Goal: Information Seeking & Learning: Learn about a topic

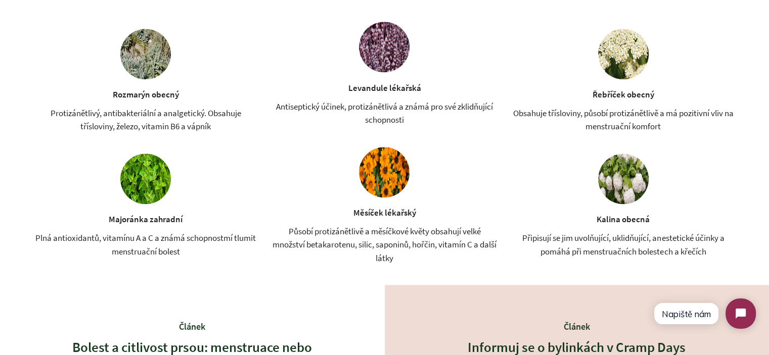
scroll to position [1011, 0]
click at [148, 123] on div "Protizánětlivý, antibakteriální a analgetický. Obsahuje třísloviny, železo, vit…" at bounding box center [145, 119] width 230 height 27
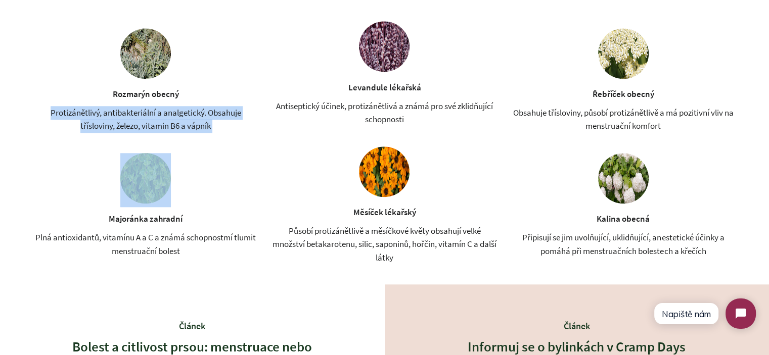
click at [148, 123] on div "Protizánětlivý, antibakteriální a analgetický. Obsahuje třísloviny, železo, vit…" at bounding box center [145, 119] width 230 height 27
click at [205, 123] on div "Protizánětlivý, antibakteriální a analgetický. Obsahuje třísloviny, železo, vit…" at bounding box center [145, 119] width 230 height 27
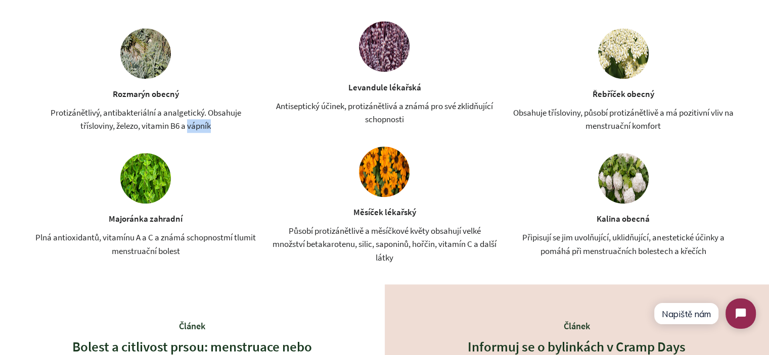
click at [205, 123] on div "Protizánětlivý, antibakteriální a analgetický. Obsahuje třísloviny, železo, vit…" at bounding box center [145, 119] width 230 height 27
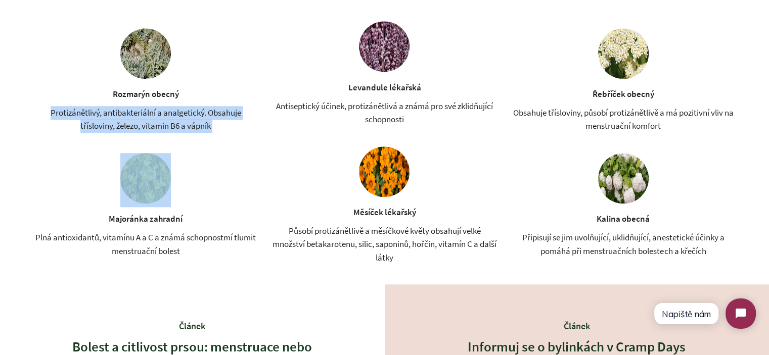
click at [205, 123] on div "Protizánětlivý, antibakteriální a analgetický. Obsahuje třísloviny, železo, vit…" at bounding box center [145, 119] width 230 height 27
click at [219, 127] on div "Protizánětlivý, antibakteriální a analgetický. Obsahuje třísloviny, železo, vit…" at bounding box center [145, 119] width 230 height 27
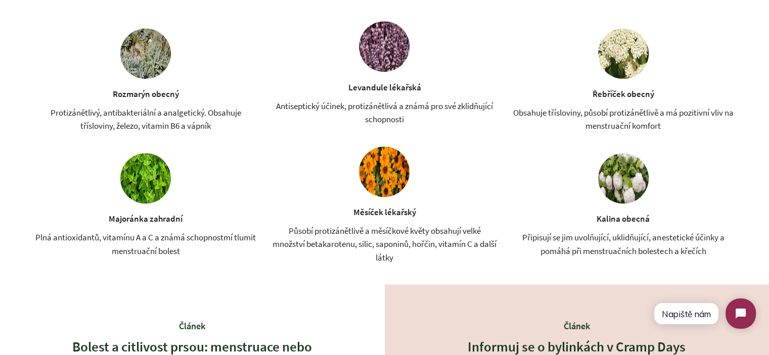
click at [292, 120] on div "Antiseptický účinek, protizánětlivá a známá pro své zklidňující schopnosti" at bounding box center [384, 113] width 230 height 27
click at [307, 111] on div "Antiseptický účinek, protizánětlivá a známá pro své zklidňující schopnosti" at bounding box center [384, 113] width 230 height 27
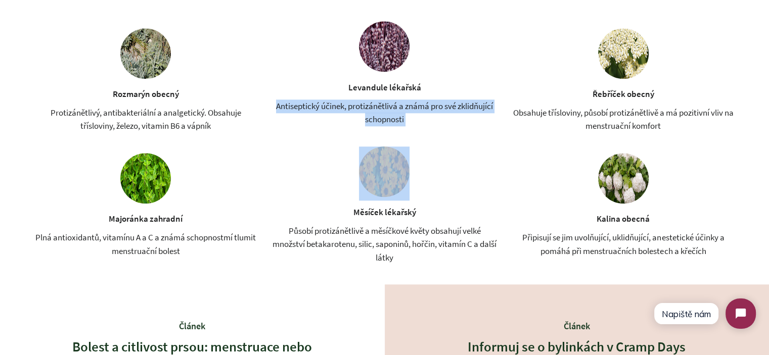
click at [307, 111] on div "Antiseptický účinek, protizánětlivá a známá pro své zklidňující schopnosti" at bounding box center [384, 113] width 230 height 27
click at [396, 115] on div "Antiseptický účinek, protizánětlivá a známá pro své zklidňující schopnosti" at bounding box center [384, 113] width 230 height 27
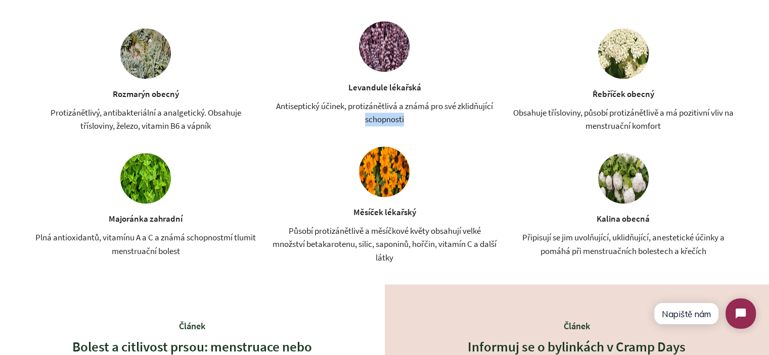
click at [396, 115] on div "Antiseptický účinek, protizánětlivá a známá pro své zklidňující schopnosti" at bounding box center [384, 113] width 230 height 27
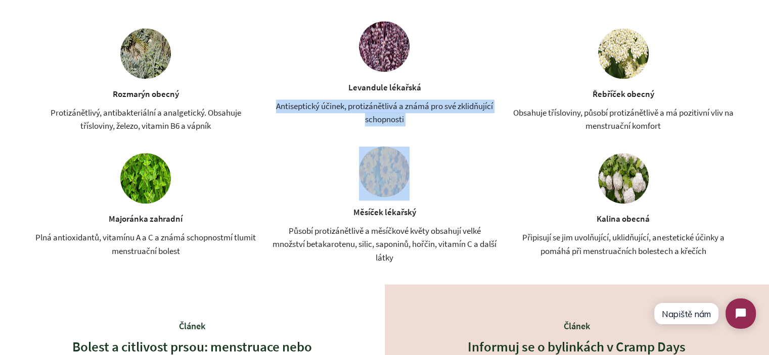
click at [396, 115] on div "Antiseptický účinek, protizánětlivá a známá pro své zklidňující schopnosti" at bounding box center [384, 113] width 230 height 27
click at [479, 118] on div "Antiseptický účinek, protizánětlivá a známá pro své zklidňující schopnosti" at bounding box center [384, 113] width 230 height 27
drag, startPoint x: 341, startPoint y: 114, endPoint x: 272, endPoint y: 105, distance: 68.9
click at [274, 105] on div "Antiseptický účinek, protizánětlivá a známá pro své zklidňující schopnosti" at bounding box center [384, 113] width 230 height 27
click at [272, 105] on div "Antiseptický účinek, protizánětlivá a známá pro své zklidňující schopnosti" at bounding box center [384, 113] width 230 height 27
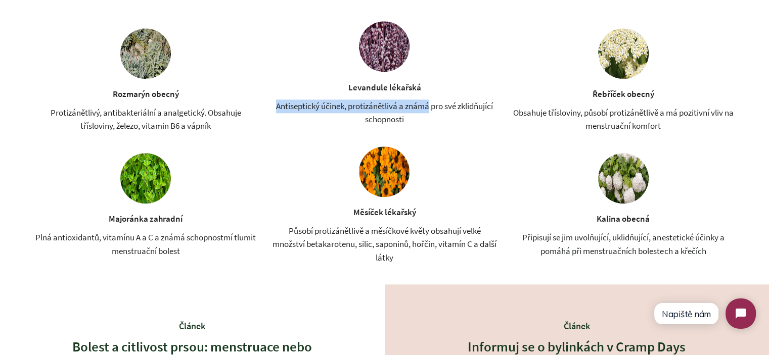
drag, startPoint x: 272, startPoint y: 105, endPoint x: 422, endPoint y: 112, distance: 150.3
click at [422, 112] on div "Antiseptický účinek, protizánětlivá a známá pro své zklidňující schopnosti" at bounding box center [384, 113] width 230 height 27
click at [551, 114] on div "Obsahuje třísloviny, působí protizánětlivě a má pozitivní vliv na menstruační k…" at bounding box center [623, 119] width 230 height 27
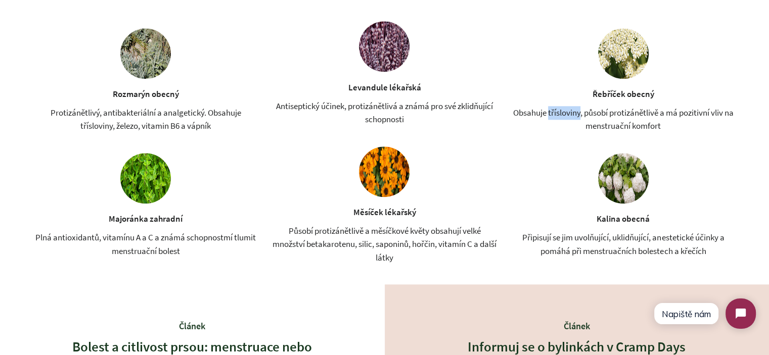
click at [551, 114] on div "Obsahuje třísloviny, působí protizánětlivě a má pozitivní vliv na menstruační k…" at bounding box center [623, 119] width 230 height 27
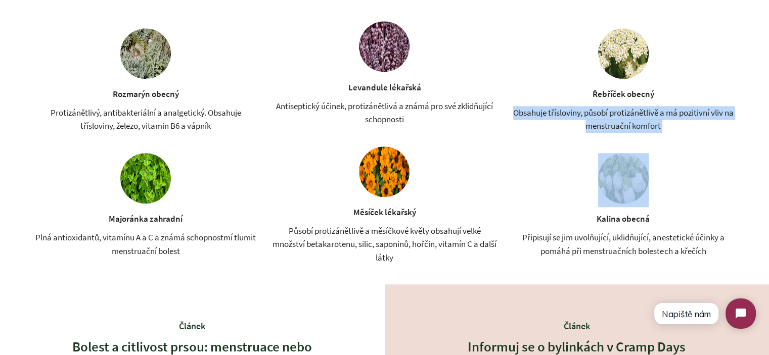
click at [551, 114] on div "Obsahuje třísloviny, působí protizánětlivě a má pozitivní vliv na menstruační k…" at bounding box center [623, 119] width 230 height 27
click at [636, 125] on div "Obsahuje třísloviny, působí protizánětlivě a má pozitivní vliv na menstruační k…" at bounding box center [623, 119] width 230 height 27
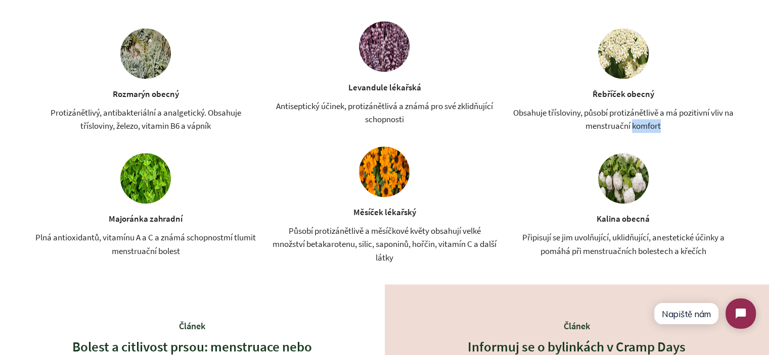
click at [636, 125] on div "Obsahuje třísloviny, působí protizánětlivě a má pozitivní vliv na menstruační k…" at bounding box center [623, 119] width 230 height 27
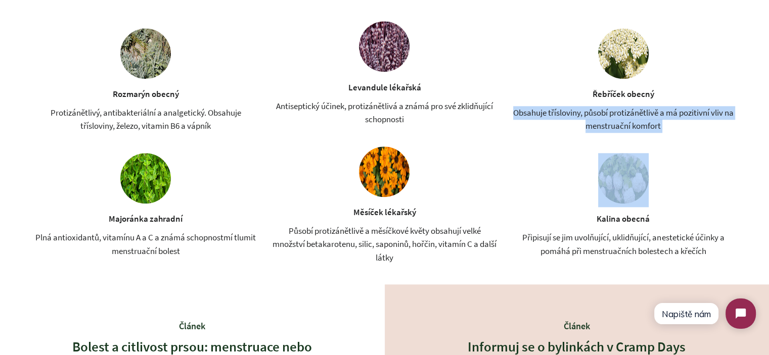
click at [636, 125] on div "Obsahuje třísloviny, působí protizánětlivě a má pozitivní vliv na menstruační k…" at bounding box center [623, 119] width 230 height 27
click at [593, 127] on div "Obsahuje třísloviny, působí protizánětlivě a má pozitivní vliv na menstruační k…" at bounding box center [623, 119] width 230 height 27
drag, startPoint x: 683, startPoint y: 127, endPoint x: 511, endPoint y: 111, distance: 172.1
click at [511, 111] on div "Obsahuje třísloviny, působí protizánětlivě a má pozitivní vliv na menstruační k…" at bounding box center [623, 119] width 230 height 27
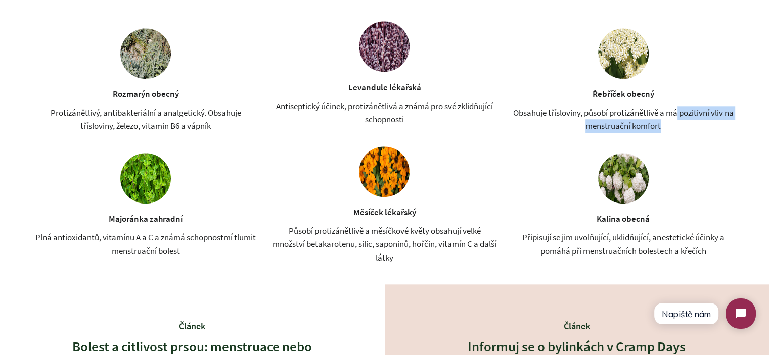
drag, startPoint x: 511, startPoint y: 111, endPoint x: 677, endPoint y: 117, distance: 165.9
click at [677, 117] on div "Obsahuje třísloviny, působí protizánětlivě a má pozitivní vliv na menstruační k…" at bounding box center [623, 119] width 230 height 27
click at [657, 124] on div "Obsahuje třísloviny, působí protizánětlivě a má pozitivní vliv na menstruační k…" at bounding box center [623, 119] width 230 height 27
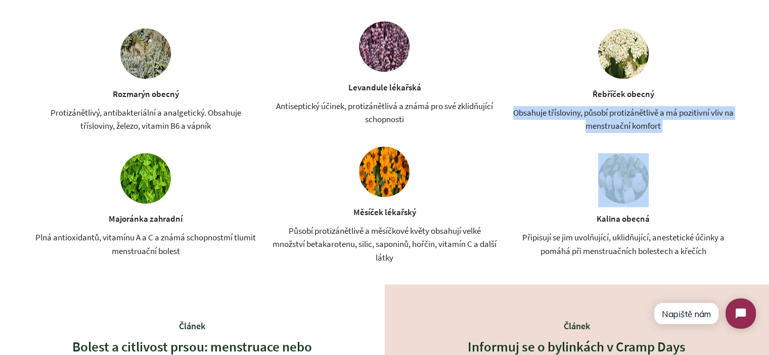
click at [657, 124] on div "Obsahuje třísloviny, působí protizánětlivě a má pozitivní vliv na menstruační k…" at bounding box center [623, 119] width 230 height 27
click at [676, 124] on div "Obsahuje třísloviny, působí protizánětlivě a má pozitivní vliv na menstruační k…" at bounding box center [623, 119] width 230 height 27
click at [657, 126] on div "Obsahuje třísloviny, působí protizánětlivě a má pozitivní vliv na menstruační k…" at bounding box center [623, 119] width 230 height 27
drag, startPoint x: 673, startPoint y: 125, endPoint x: 515, endPoint y: 115, distance: 158.0
click at [515, 115] on div "Obsahuje třísloviny, působí protizánětlivě a má pozitivní vliv na menstruační k…" at bounding box center [623, 119] width 230 height 27
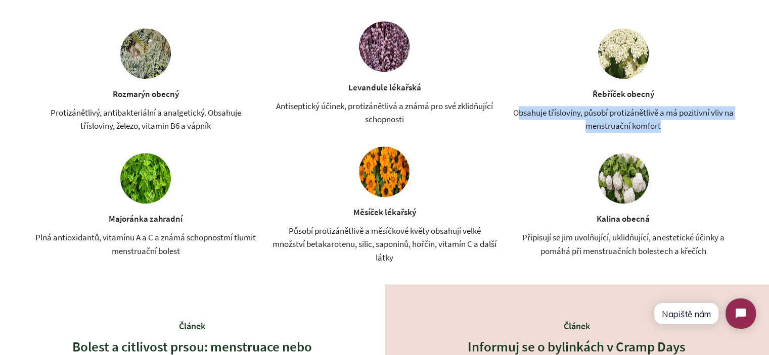
click at [515, 114] on div "Obsahuje třísloviny, působí protizánětlivě a má pozitivní vliv na menstruační k…" at bounding box center [623, 119] width 230 height 27
drag, startPoint x: 509, startPoint y: 114, endPoint x: 686, endPoint y: 126, distance: 177.3
click at [686, 126] on div "Obsahuje třísloviny, působí protizánětlivě a má pozitivní vliv na menstruační k…" at bounding box center [623, 119] width 230 height 27
drag, startPoint x: 591, startPoint y: 121, endPoint x: 504, endPoint y: 109, distance: 87.2
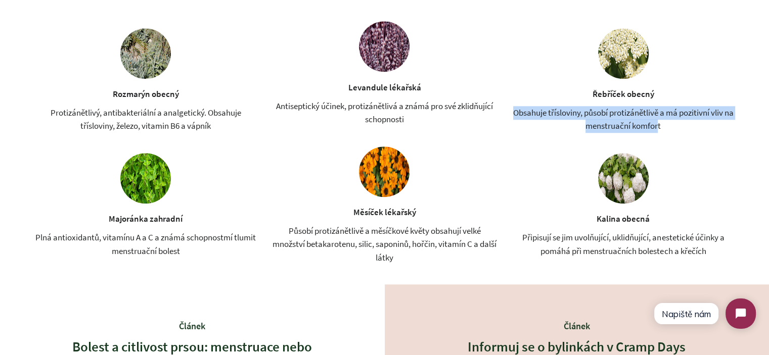
click at [504, 109] on div "Rozmarýn obecný Protizánětlivý, antibakteriální a analgetický. Obsahuje tříslov…" at bounding box center [384, 142] width 708 height 243
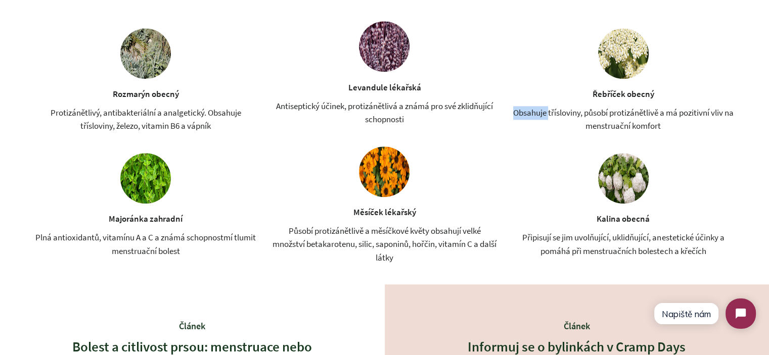
click at [504, 109] on div "Rozmarýn obecný Protizánětlivý, antibakteriální a analgetický. Obsahuje tříslov…" at bounding box center [384, 142] width 708 height 243
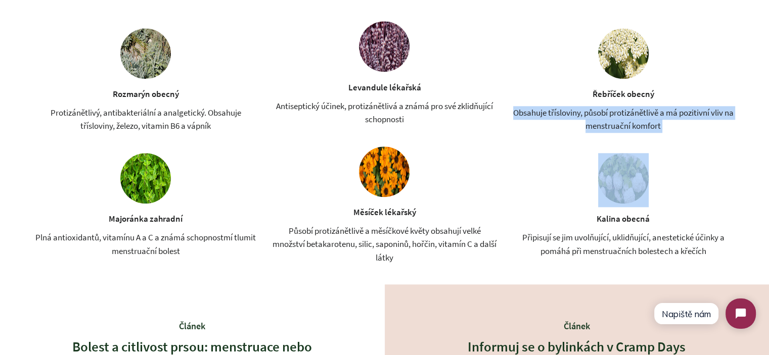
click at [504, 109] on div "Rozmarýn obecný Protizánětlivý, antibakteriální a analgetický. Obsahuje tříslov…" at bounding box center [384, 142] width 708 height 243
click at [630, 118] on div "Obsahuje třísloviny, působí protizánětlivě a má pozitivní vliv na menstruační k…" at bounding box center [623, 119] width 230 height 27
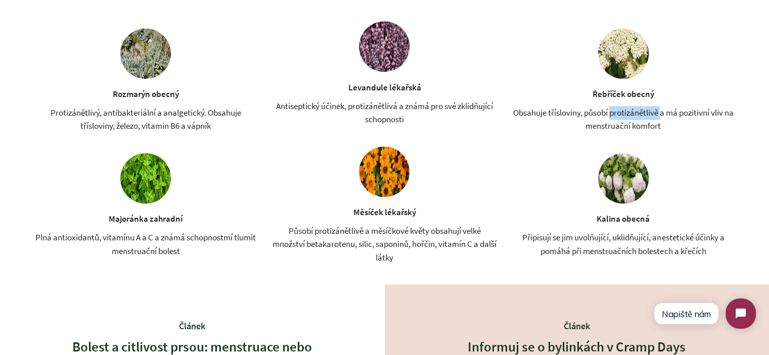
click at [630, 118] on div "Obsahuje třísloviny, působí protizánětlivě a má pozitivní vliv na menstruační k…" at bounding box center [623, 119] width 230 height 27
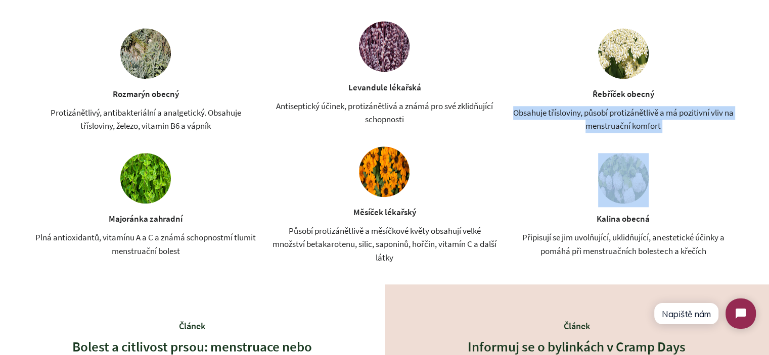
drag, startPoint x: 630, startPoint y: 118, endPoint x: 503, endPoint y: 196, distance: 148.8
click at [631, 118] on div "Obsahuje třísloviny, působí protizánětlivě a má pozitivní vliv na menstruační k…" at bounding box center [623, 119] width 230 height 27
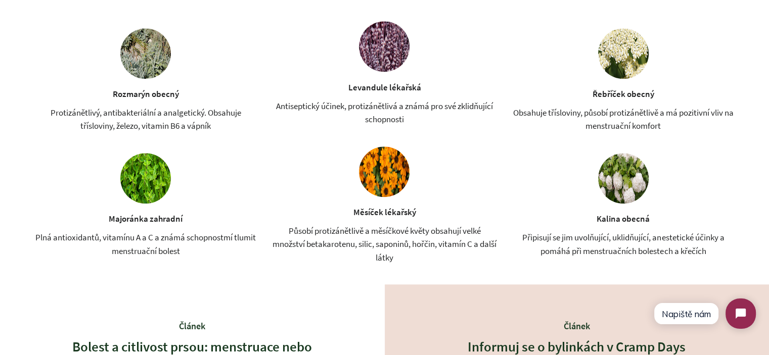
click at [417, 240] on div "Působí protizánětlivě a měsíčkové květy obsahují velké množství betakarotenu, s…" at bounding box center [384, 244] width 230 height 40
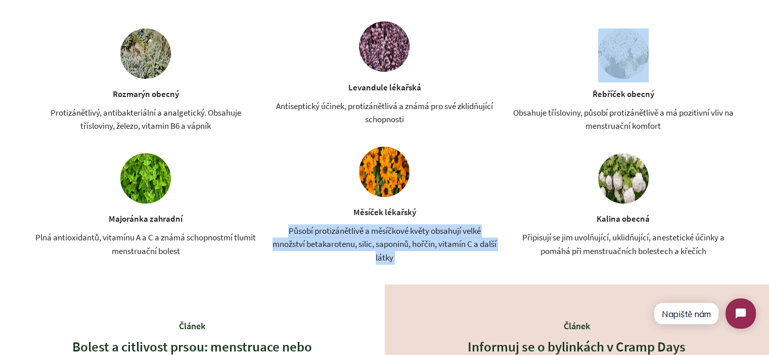
click at [417, 240] on div "Působí protizánětlivě a měsíčkové květy obsahují velké množství betakarotenu, s…" at bounding box center [384, 244] width 230 height 40
drag, startPoint x: 410, startPoint y: 262, endPoint x: 199, endPoint y: 252, distance: 212.0
click at [410, 262] on div "Působí protizánětlivě a měsíčkové květy obsahují velké množství betakarotenu, s…" at bounding box center [384, 244] width 230 height 40
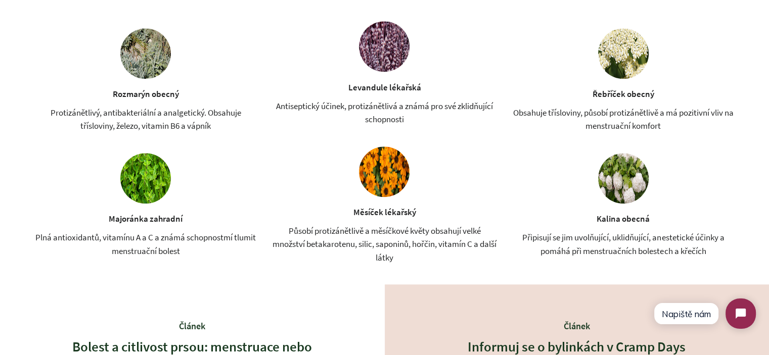
click at [156, 248] on div "Plná antioxidantů, vitamínu A a C a známá schopnostmí tlumit menstruační bolest" at bounding box center [145, 244] width 230 height 27
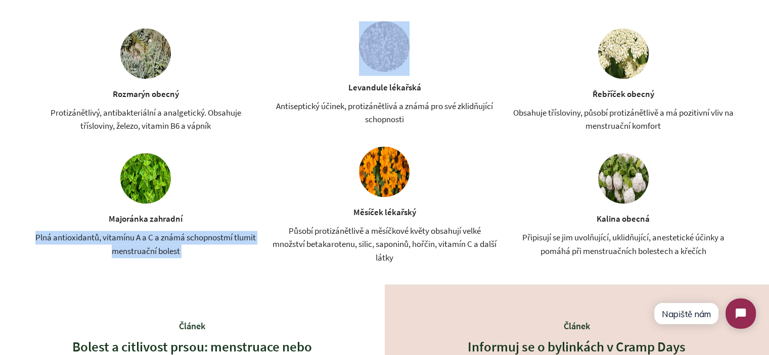
click at [156, 248] on div "Plná antioxidantů, vitamínu A a C a známá schopnostmí tlumit menstruační bolest" at bounding box center [145, 244] width 230 height 27
click at [200, 248] on div "Plná antioxidantů, vitamínu A a C a známá schopnostmí tlumit menstruační bolest" at bounding box center [145, 244] width 230 height 27
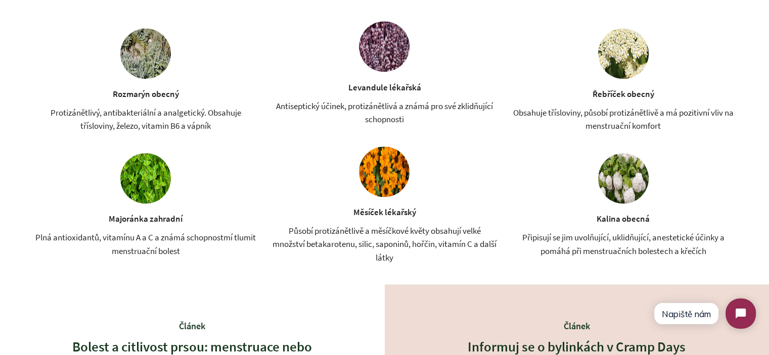
click at [357, 244] on div "Působí protizánětlivě a měsíčkové květy obsahují velké množství betakarotenu, s…" at bounding box center [384, 244] width 230 height 40
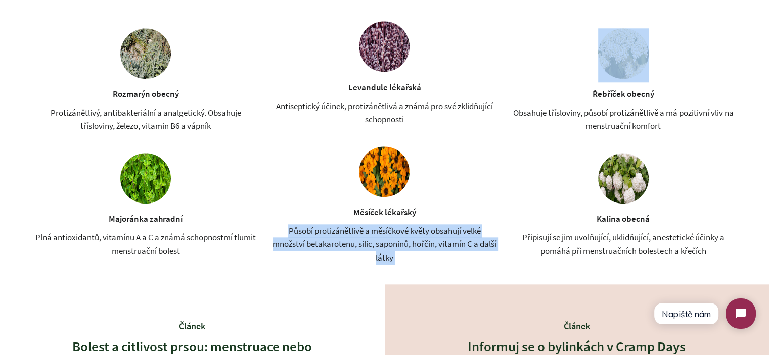
click at [357, 244] on div "Působí protizánětlivě a měsíčkové květy obsahují velké množství betakarotenu, s…" at bounding box center [384, 244] width 230 height 40
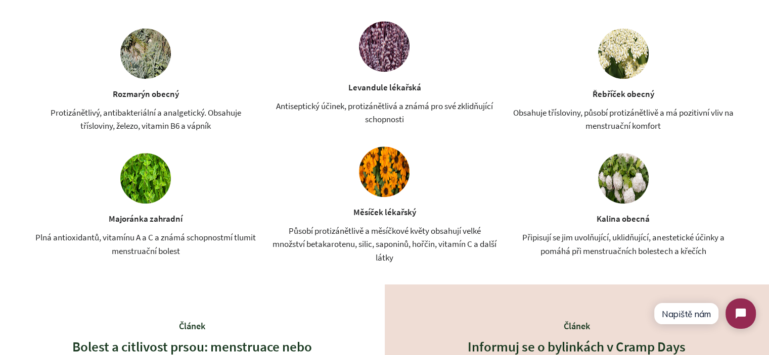
click at [622, 254] on div "Připisují se jim uvolňující, uklidňující, anestetické účinky a pomáhá při menst…" at bounding box center [623, 244] width 230 height 27
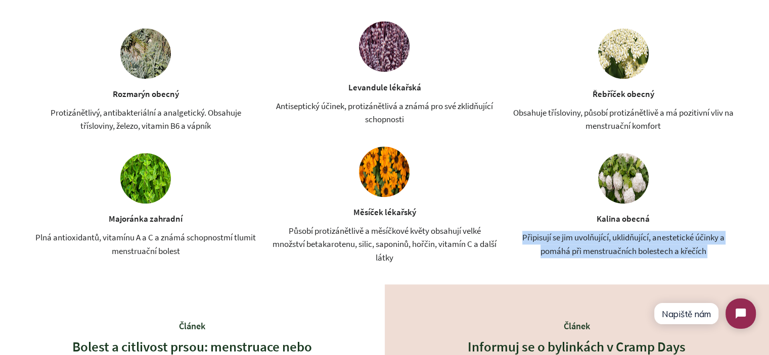
click at [622, 254] on div "Připisují se jim uvolňující, uklidňující, anestetické účinky a pomáhá při menst…" at bounding box center [623, 244] width 230 height 27
click at [687, 247] on div "Připisují se jim uvolňující, uklidňující, anestetické účinky a pomáhá při menst…" at bounding box center [623, 244] width 230 height 27
drag, startPoint x: 709, startPoint y: 247, endPoint x: 519, endPoint y: 239, distance: 190.2
click at [519, 239] on div "Připisují se jim uvolňující, uklidňující, anestetické účinky a pomáhá při menst…" at bounding box center [623, 244] width 230 height 27
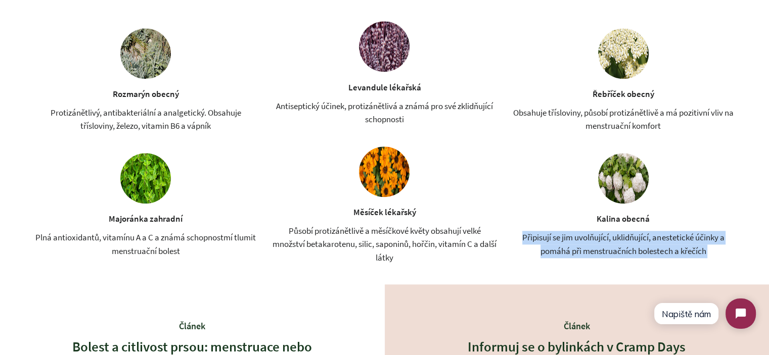
drag, startPoint x: 519, startPoint y: 239, endPoint x: 734, endPoint y: 257, distance: 216.1
click at [734, 257] on div "Připisují se jim uvolňující, uklidňující, anestetické účinky a pomáhá při menst…" at bounding box center [623, 244] width 230 height 27
click at [735, 257] on div "Připisují se jim uvolňující, uklidňující, anestetické účinky a pomáhá při menst…" at bounding box center [623, 244] width 230 height 27
drag, startPoint x: 722, startPoint y: 254, endPoint x: 526, endPoint y: 239, distance: 196.7
click at [526, 239] on div "Připisují se jim uvolňující, uklidňující, anestetické účinky a pomáhá při menst…" at bounding box center [623, 244] width 230 height 27
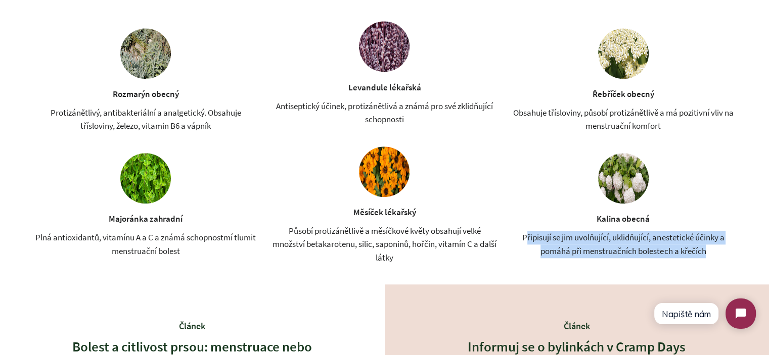
click at [526, 239] on div "Připisují se jim uvolňující, uklidňující, anestetické účinky a pomáhá při menst…" at bounding box center [623, 244] width 230 height 27
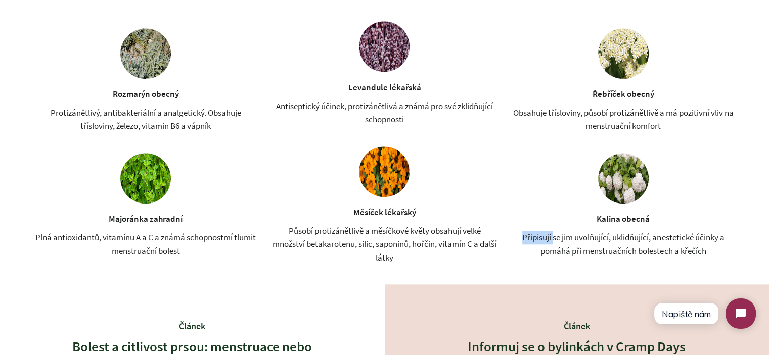
click at [526, 239] on div "Připisují se jim uvolňující, uklidňující, anestetické účinky a pomáhá při menst…" at bounding box center [623, 244] width 230 height 27
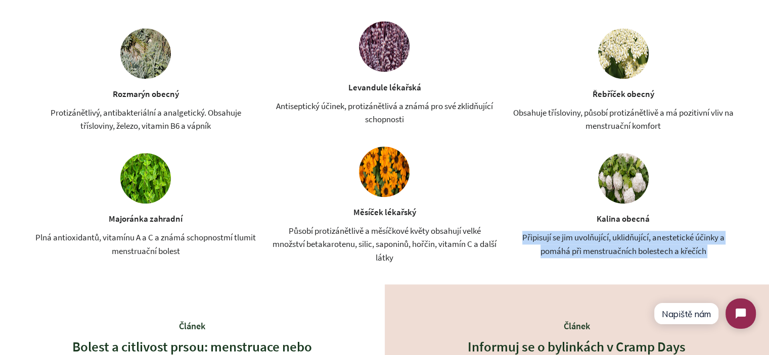
click at [526, 239] on div "Připisují se jim uvolňující, uklidňující, anestetické účinky a pomáhá při menst…" at bounding box center [623, 244] width 230 height 27
click at [607, 249] on div "Připisují se jim uvolňující, uklidňující, anestetické účinky a pomáhá při menst…" at bounding box center [623, 244] width 230 height 27
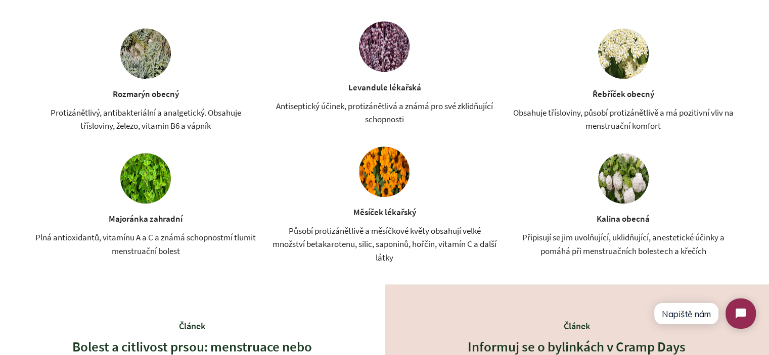
click at [395, 249] on div "Působí protizánětlivě a měsíčkové květy obsahují velké množství betakarotenu, s…" at bounding box center [384, 244] width 230 height 40
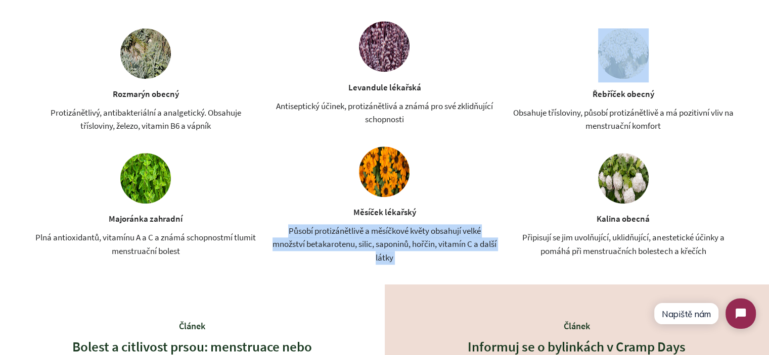
click at [395, 249] on div "Působí protizánětlivě a měsíčkové květy obsahují velké množství betakarotenu, s…" at bounding box center [384, 244] width 230 height 40
click at [416, 260] on div "Působí protizánětlivě a měsíčkové květy obsahují velké množství betakarotenu, s…" at bounding box center [384, 244] width 230 height 40
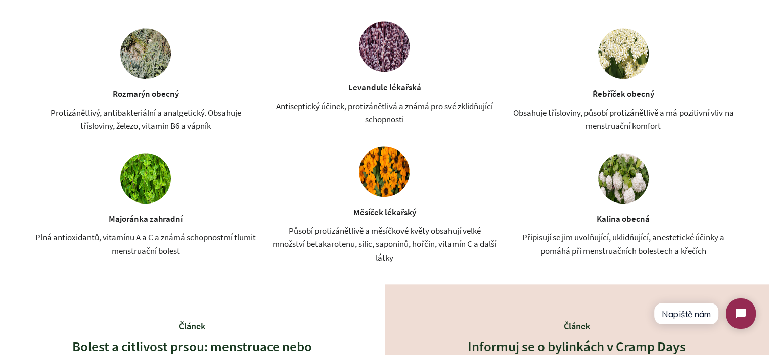
click at [140, 240] on div "Plná antioxidantů, vitamínu A a C a známá schopnostmí tlumit menstruační bolest" at bounding box center [145, 244] width 230 height 27
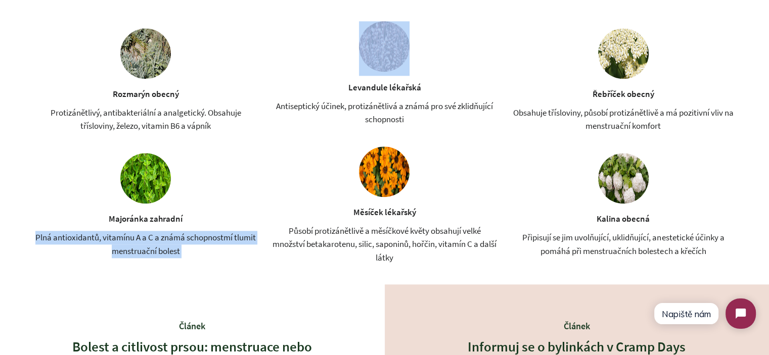
click at [140, 240] on div "Plná antioxidantů, vitamínu A a C a známá schopnostmí tlumit menstruační bolest" at bounding box center [145, 244] width 230 height 27
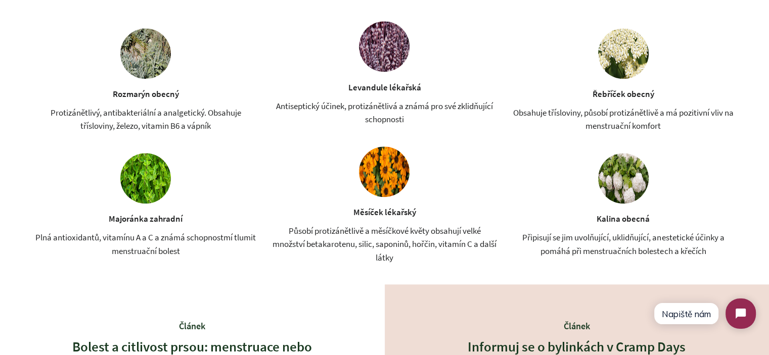
click at [164, 146] on div "Rozmarýn obecný Protizánětlivý, antibakteriální a analgetický. Obsahuje tříslov…" at bounding box center [145, 143] width 230 height 230
click at [167, 129] on div "Protizánětlivý, antibakteriální a analgetický. Obsahuje třísloviny, železo, vit…" at bounding box center [145, 119] width 230 height 27
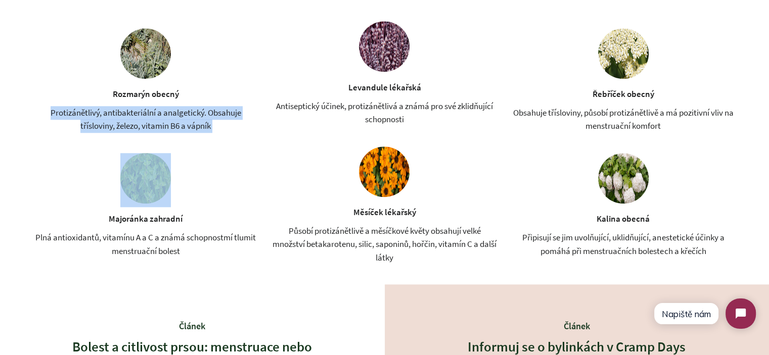
drag, startPoint x: 167, startPoint y: 129, endPoint x: 200, endPoint y: 124, distance: 33.2
click at [168, 128] on div "Protizánětlivý, antibakteriální a analgetický. Obsahuje třísloviny, železo, vit…" at bounding box center [145, 119] width 230 height 27
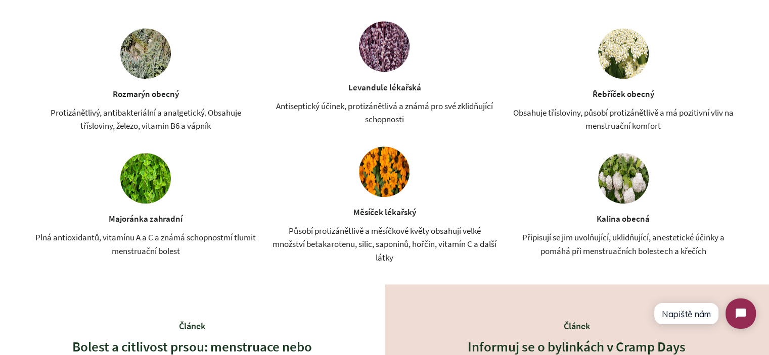
click at [417, 96] on div "Levandule lékařská Antiseptický účinek, protizánětlivá a známá pro své zklidňuj…" at bounding box center [384, 73] width 230 height 105
click at [417, 112] on div "Antiseptický účinek, protizánětlivá a známá pro své zklidňující schopnosti" at bounding box center [384, 113] width 230 height 27
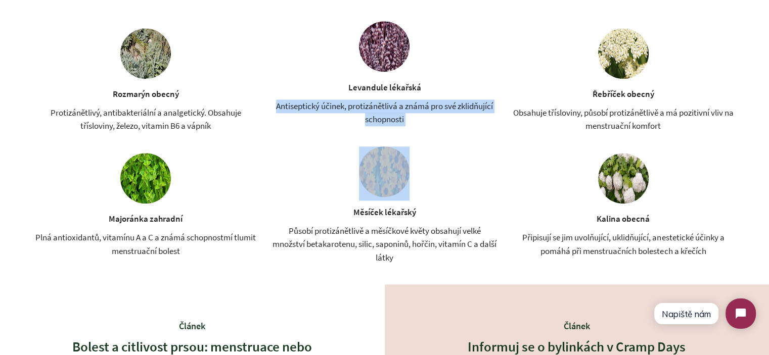
click at [417, 112] on div "Antiseptický účinek, protizánětlivá a známá pro své zklidňující schopnosti" at bounding box center [384, 113] width 230 height 27
click at [457, 126] on div "Levandule lékařská Antiseptický účinek, protizánětlivá a známá pro své zklidňuj…" at bounding box center [384, 142] width 230 height 243
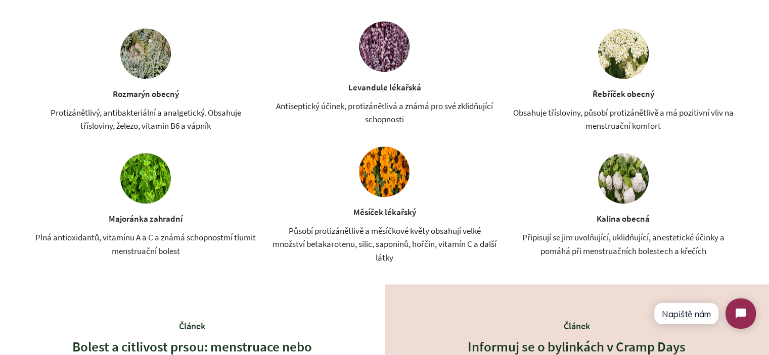
click at [163, 236] on div "Plná antioxidantů, vitamínu A a C a známá schopnostmí tlumit menstruační bolest" at bounding box center [145, 244] width 230 height 27
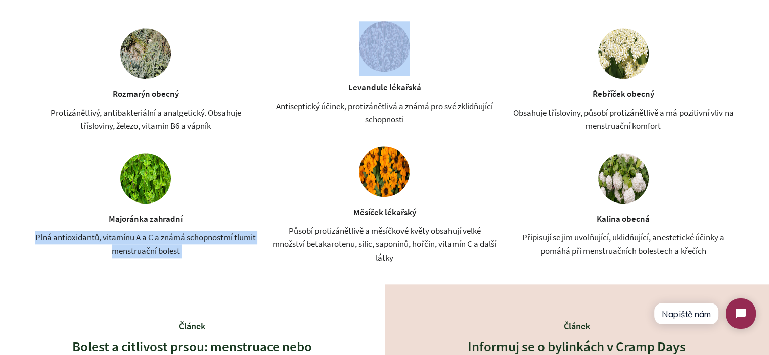
click at [163, 236] on div "Plná antioxidantů, vitamínu A a C a známá schopnostmí tlumit menstruační bolest" at bounding box center [145, 244] width 230 height 27
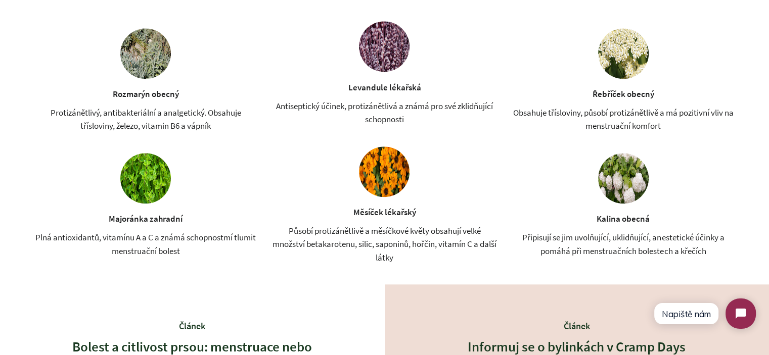
click at [368, 237] on div "Působí protizánětlivě a měsíčkové květy obsahují velké množství betakarotenu, s…" at bounding box center [384, 244] width 230 height 40
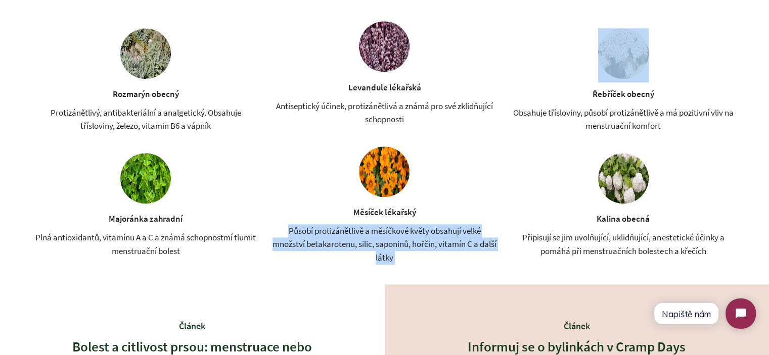
click at [368, 237] on div "Působí protizánětlivě a měsíčkové květy obsahují velké množství betakarotenu, s…" at bounding box center [384, 244] width 230 height 40
click at [429, 251] on div "Působí protizánětlivě a měsíčkové květy obsahují velké množství betakarotenu, s…" at bounding box center [384, 244] width 230 height 40
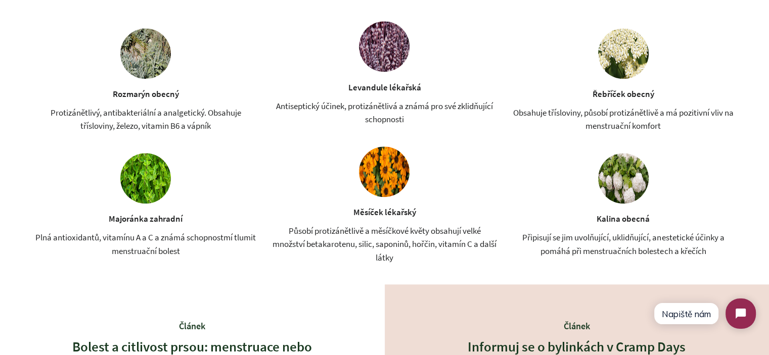
click at [582, 253] on div "Připisují se jim uvolňující, uklidňující, anestetické účinky a pomáhá při menst…" at bounding box center [623, 244] width 230 height 27
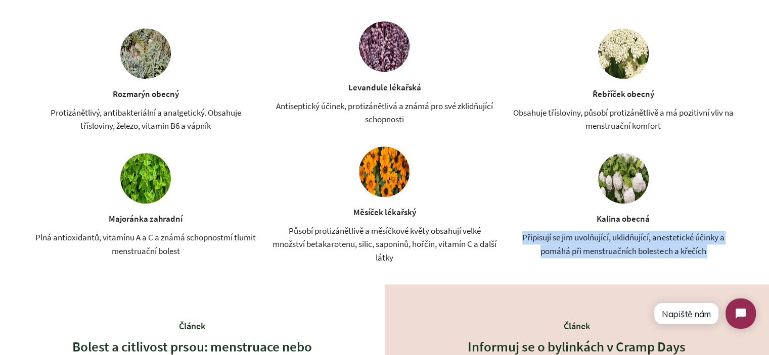
click at [582, 253] on div "Připisují se jim uvolňující, uklidňující, anestetické účinky a pomáhá při menst…" at bounding box center [623, 244] width 230 height 27
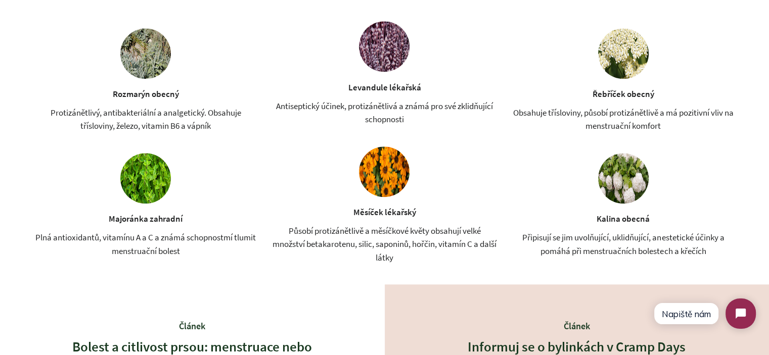
click at [584, 131] on div "Obsahuje třísloviny, působí protizánětlivě a má pozitivní vliv na menstruační k…" at bounding box center [623, 119] width 230 height 27
click at [589, 121] on div "Obsahuje třísloviny, působí protizánětlivě a má pozitivní vliv na menstruační k…" at bounding box center [623, 119] width 230 height 27
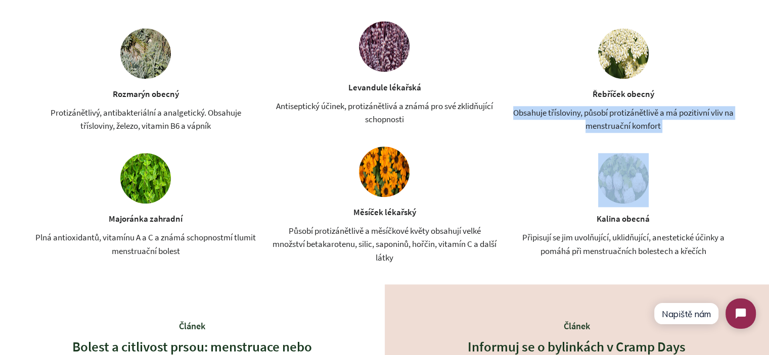
click at [589, 121] on div "Obsahuje třísloviny, působí protizánětlivě a má pozitivní vliv na menstruační k…" at bounding box center [623, 119] width 230 height 27
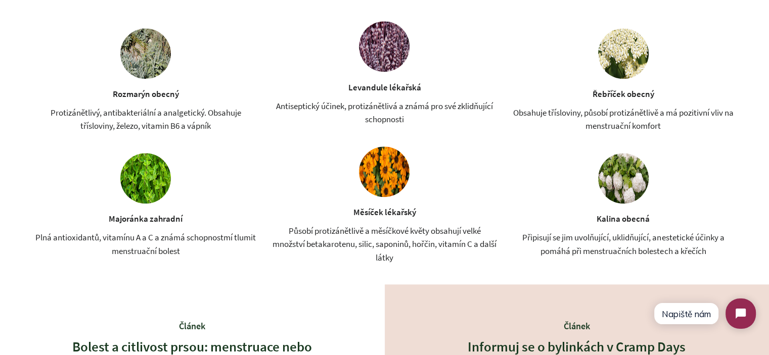
click at [370, 95] on div "Levandule lékařská Antiseptický účinek, protizánětlivá a známá pro své zklidňuj…" at bounding box center [384, 73] width 230 height 105
click at [376, 107] on div "Antiseptický účinek, protizánětlivá a známá pro své zklidňující schopnosti" at bounding box center [384, 113] width 230 height 27
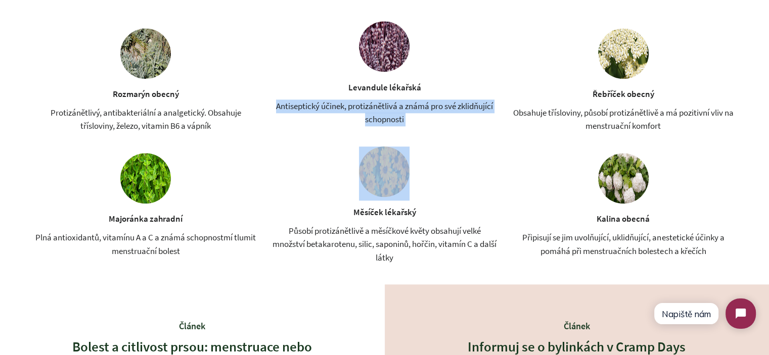
click at [376, 107] on div "Antiseptický účinek, protizánětlivá a známá pro své zklidňující schopnosti" at bounding box center [384, 113] width 230 height 27
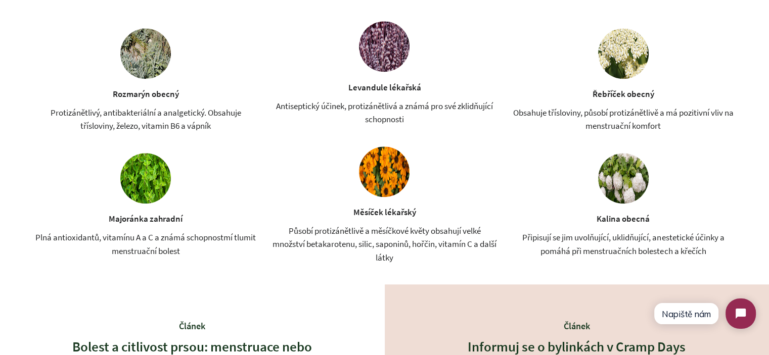
click at [186, 124] on div "Protizánětlivý, antibakteriální a analgetický. Obsahuje třísloviny, železo, vit…" at bounding box center [145, 119] width 230 height 27
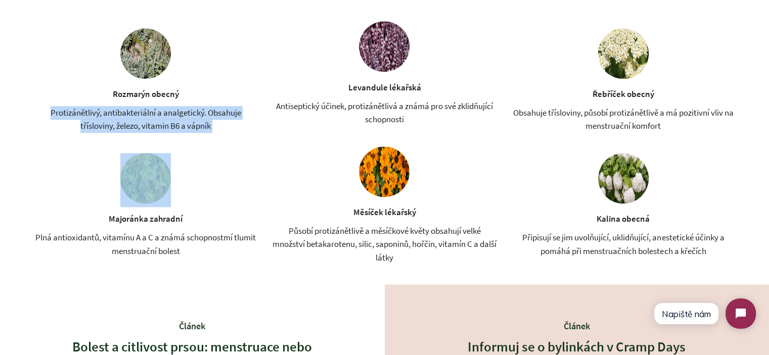
click at [186, 124] on div "Protizánětlivý, antibakteriální a analgetický. Obsahuje třísloviny, železo, vit…" at bounding box center [145, 119] width 230 height 27
click at [5, 127] on div "Klíčové byliny v oleji [GEOGRAPHIC_DATA] obecný Protizánětlivý, antibakteriální…" at bounding box center [384, 124] width 769 height 322
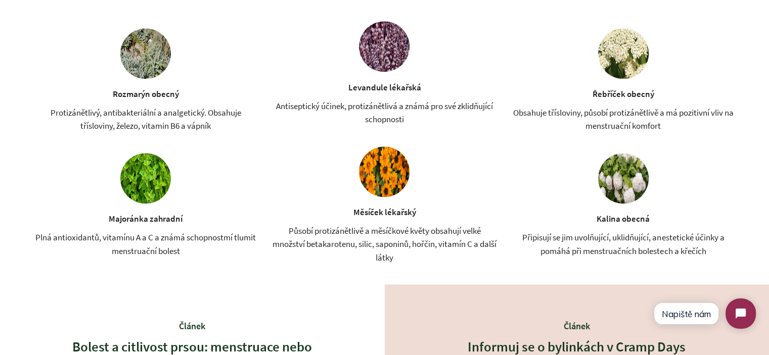
click at [50, 113] on div "Protizánětlivý, antibakteriální a analgetický. Obsahuje třísloviny, železo, vit…" at bounding box center [145, 119] width 230 height 27
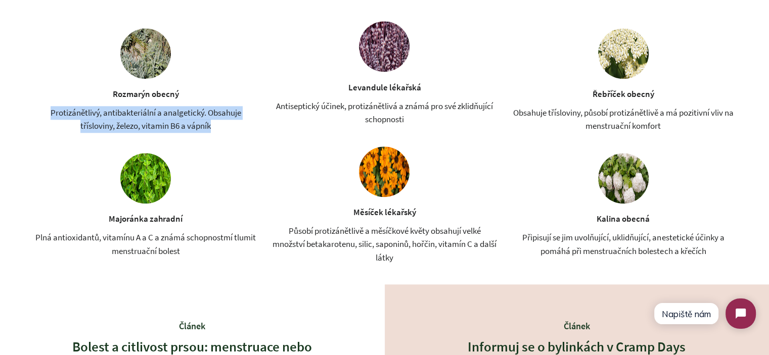
drag, startPoint x: 50, startPoint y: 113, endPoint x: 196, endPoint y: 129, distance: 147.4
click at [196, 129] on div "Protizánětlivý, antibakteriální a analgetický. Obsahuje třísloviny, železo, vit…" at bounding box center [145, 119] width 230 height 27
click at [207, 129] on div "Protizánětlivý, antibakteriální a analgetický. Obsahuje třísloviny, železo, vit…" at bounding box center [145, 119] width 230 height 27
drag, startPoint x: 219, startPoint y: 128, endPoint x: 60, endPoint y: 114, distance: 159.8
click at [7, 115] on div "Klíčové byliny v oleji [GEOGRAPHIC_DATA] obecný Protizánětlivý, antibakteriální…" at bounding box center [384, 124] width 769 height 322
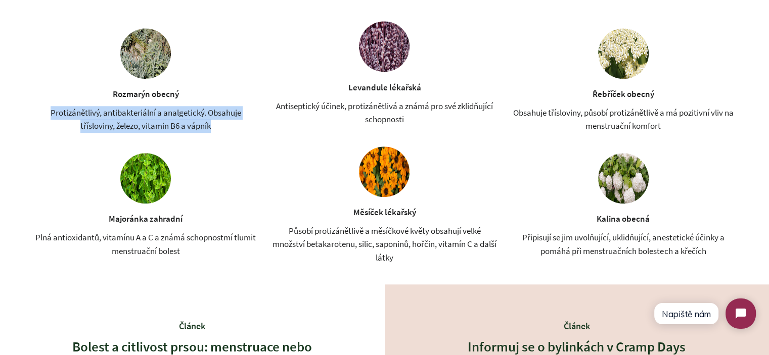
click at [77, 114] on div "Protizánětlivý, antibakteriální a analgetický. Obsahuje třísloviny, železo, vit…" at bounding box center [145, 119] width 230 height 27
drag, startPoint x: 55, startPoint y: 114, endPoint x: 221, endPoint y: 130, distance: 167.0
click at [221, 130] on div "Protizánětlivý, antibakteriální a analgetický. Obsahuje třísloviny, železo, vit…" at bounding box center [145, 119] width 230 height 27
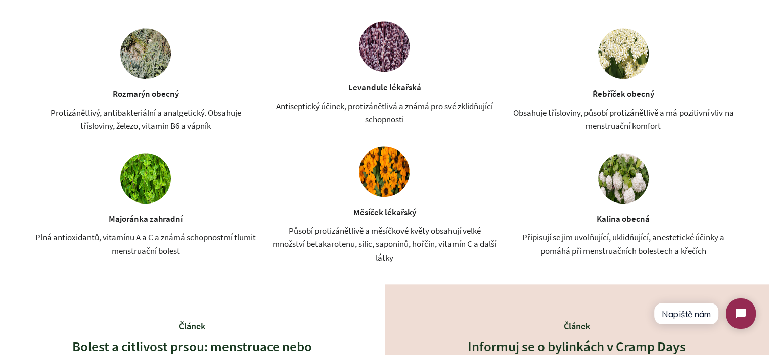
click at [172, 229] on div "Majoránka zahradní Plná antioxidantů, vitamínu A a C a známá schopnostmí tlumit…" at bounding box center [145, 205] width 230 height 105
click at [176, 239] on div "Plná antioxidantů, vitamínu A a C a známá schopnostmí tlumit menstruační bolest" at bounding box center [145, 244] width 230 height 27
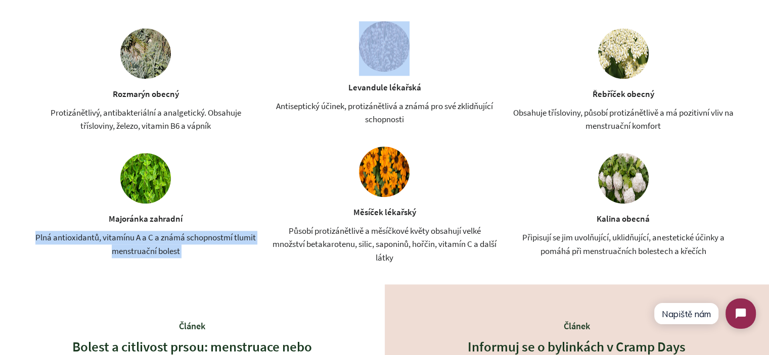
click at [176, 239] on div "Plná antioxidantů, vitamínu A a C a známá schopnostmí tlumit menstruační bolest" at bounding box center [145, 244] width 230 height 27
click at [119, 241] on div "Plná antioxidantů, vitamínu A a C a známá schopnostmí tlumit menstruační bolest" at bounding box center [145, 244] width 230 height 27
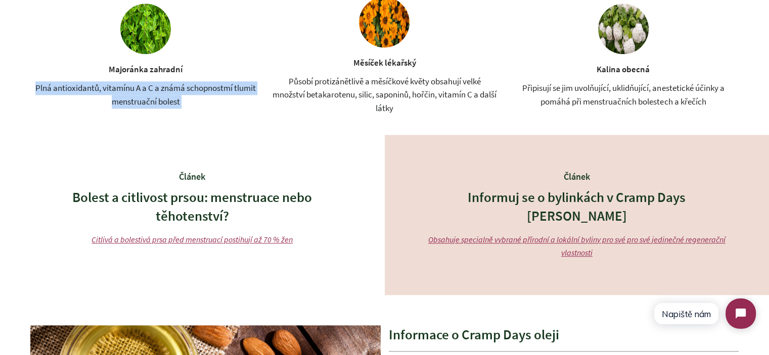
scroll to position [1162, 0]
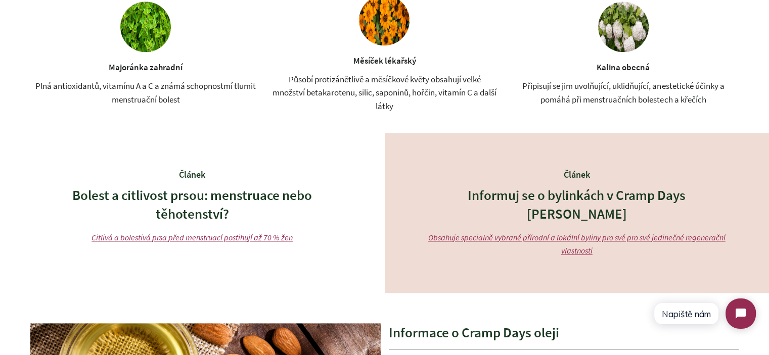
click at [17, 206] on div "Článek Bolest a citlivost prsou: menstruace nebo těhotenství? Citlivá a bolesti…" at bounding box center [192, 213] width 385 height 160
click at [75, 204] on h3 "Bolest a citlivost prsou: menstruace nebo těhotenství?" at bounding box center [192, 205] width 314 height 38
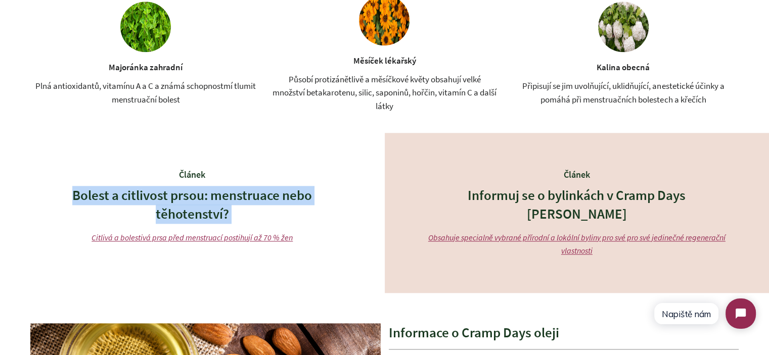
click at [75, 204] on h3 "Bolest a citlivost prsou: menstruace nebo těhotenství?" at bounding box center [192, 205] width 314 height 38
click at [267, 203] on h3 "Bolest a citlivost prsou: menstruace nebo těhotenství?" at bounding box center [192, 205] width 314 height 38
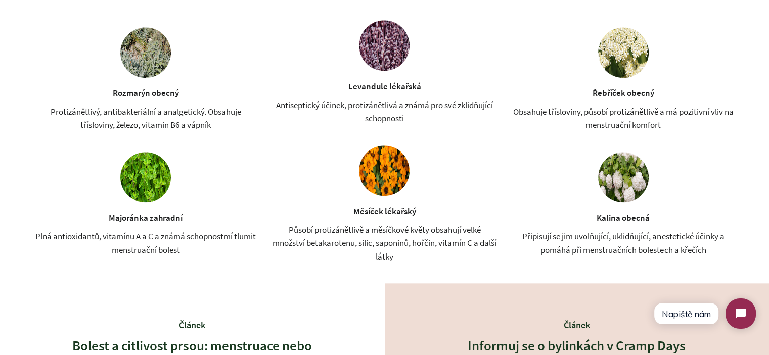
scroll to position [960, 0]
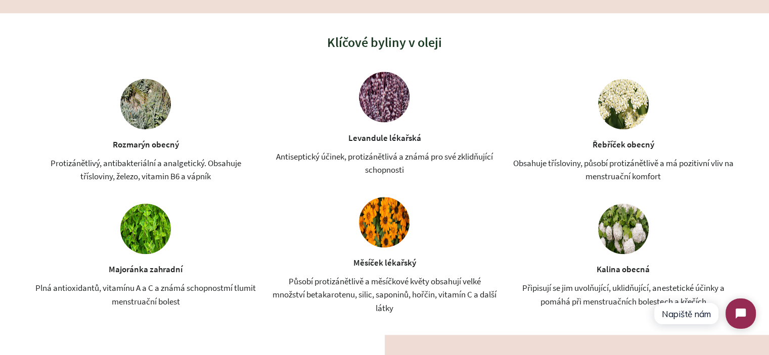
click at [314, 154] on div "Antiseptický účinek, protizánětlivá a známá pro své zklidňující schopnosti" at bounding box center [384, 163] width 230 height 27
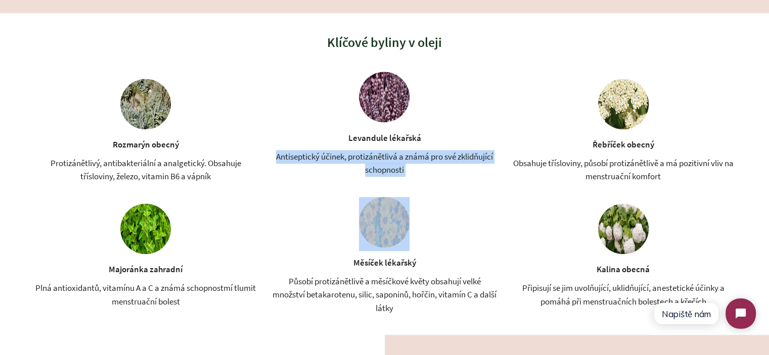
click at [314, 154] on div "Antiseptický účinek, protizánětlivá a známá pro své zklidňující schopnosti" at bounding box center [384, 163] width 230 height 27
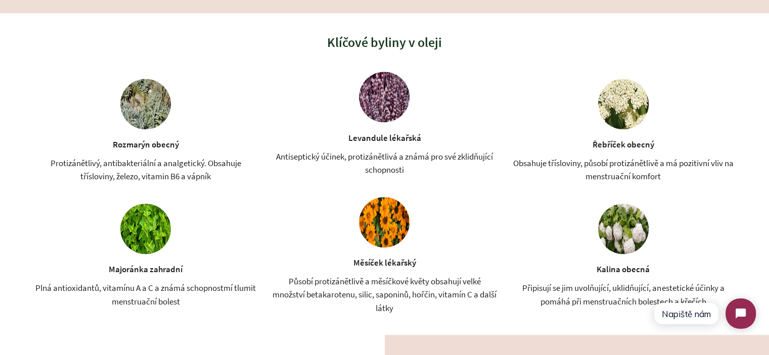
click at [149, 172] on div "Protizánětlivý, antibakteriální a analgetický. Obsahuje třísloviny, železo, vit…" at bounding box center [145, 170] width 230 height 27
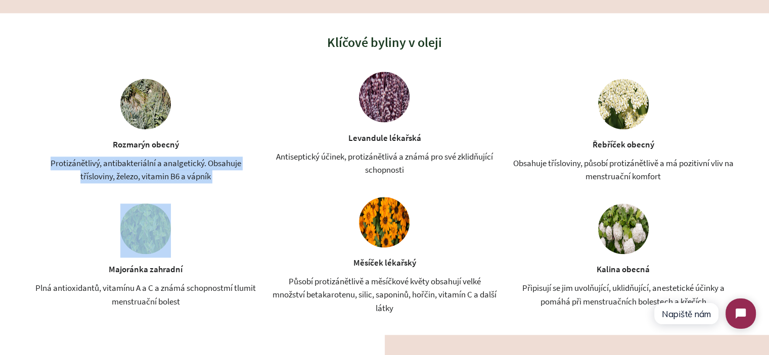
click at [149, 172] on div "Protizánětlivý, antibakteriální a analgetický. Obsahuje třísloviny, železo, vit…" at bounding box center [145, 170] width 230 height 27
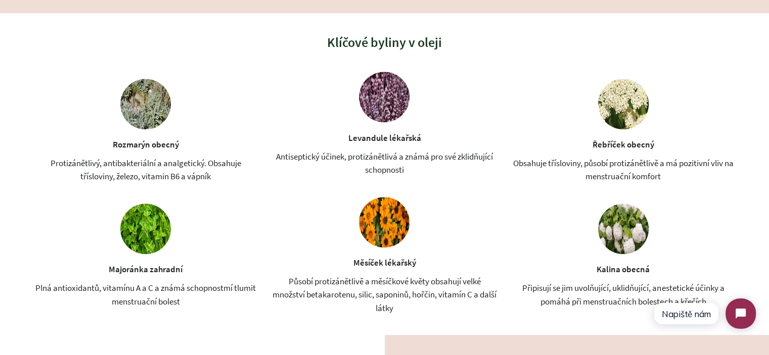
click at [166, 294] on div "Plná antioxidantů, vitamínu A a C a známá schopnostmí tlumit menstruační bolest" at bounding box center [145, 294] width 230 height 27
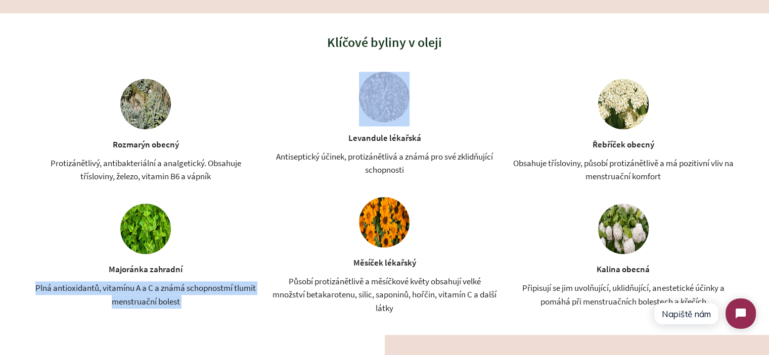
click at [166, 294] on div "Plná antioxidantů, vitamínu A a C a známá schopnostmí tlumit menstruační bolest" at bounding box center [145, 294] width 230 height 27
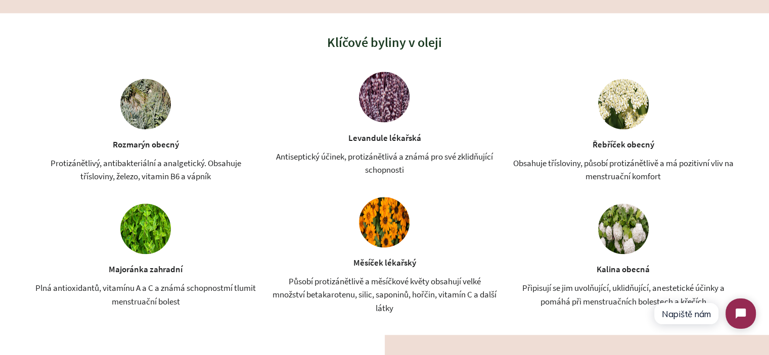
click at [366, 296] on div "Působí protizánětlivě a měsíčkové květy obsahují velké množství betakarotenu, s…" at bounding box center [384, 295] width 230 height 40
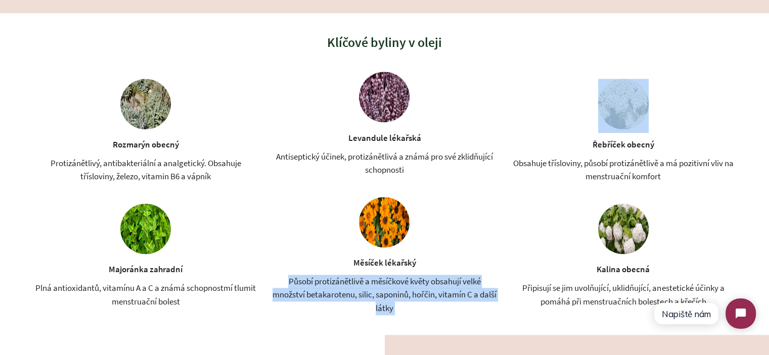
click at [366, 296] on div "Působí protizánětlivě a měsíčkové květy obsahují velké množství betakarotenu, s…" at bounding box center [384, 295] width 230 height 40
click at [305, 289] on div "Působí protizánětlivě a měsíčkové květy obsahují velké množství betakarotenu, s…" at bounding box center [384, 295] width 230 height 40
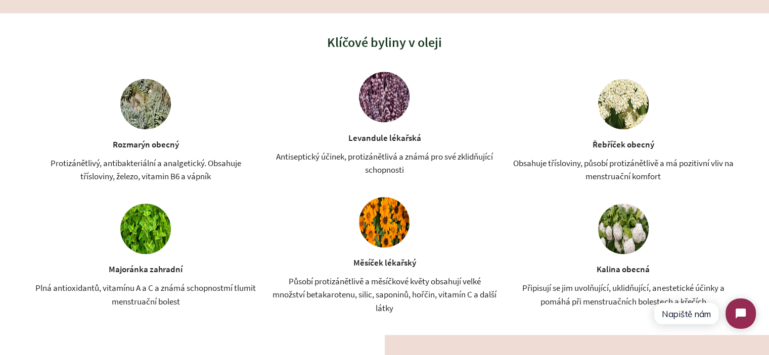
click at [180, 181] on div "Protizánětlivý, antibakteriální a analgetický. Obsahuje třísloviny, železo, vit…" at bounding box center [145, 170] width 230 height 27
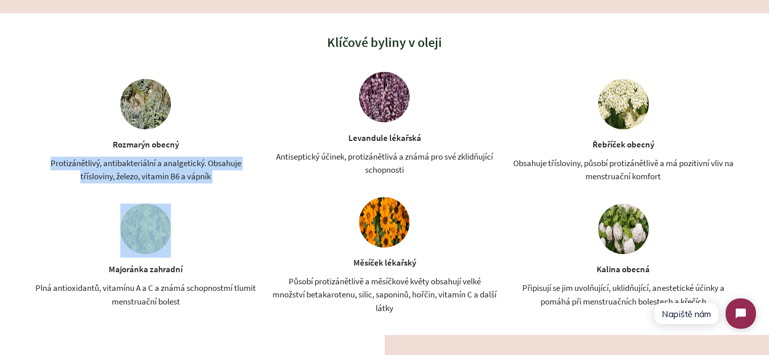
click at [180, 181] on div "Protizánětlivý, antibakteriální a analgetický. Obsahuje třísloviny, železo, vit…" at bounding box center [145, 170] width 230 height 27
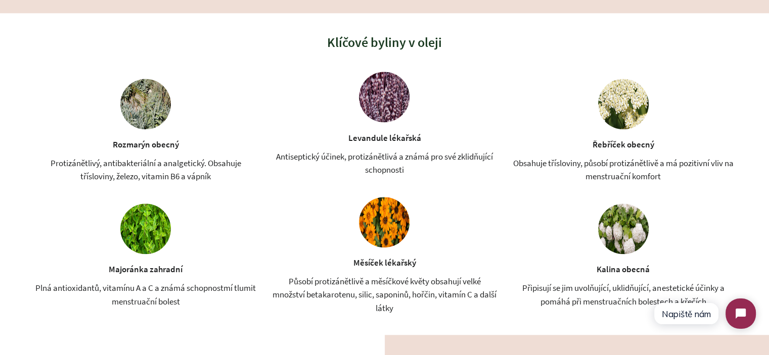
click at [143, 307] on div "Plná antioxidantů, vitamínu A a C a známá schopnostmí tlumit menstruační bolest" at bounding box center [145, 294] width 230 height 27
click at [144, 307] on div "Plná antioxidantů, vitamínu A a C a známá schopnostmí tlumit menstruační bolest" at bounding box center [145, 294] width 230 height 27
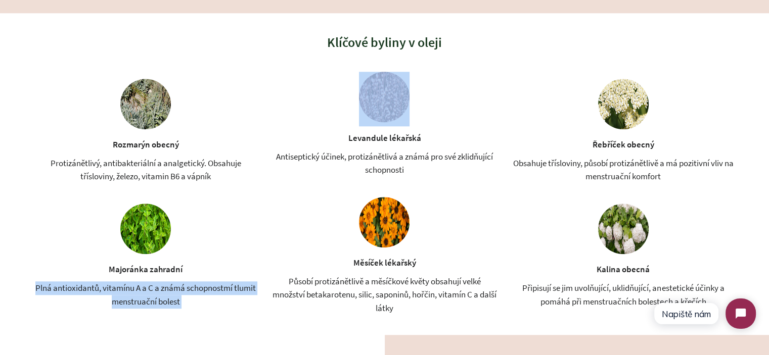
click at [144, 307] on div "Plná antioxidantů, vitamínu A a C a známá schopnostmí tlumit menstruační bolest" at bounding box center [145, 294] width 230 height 27
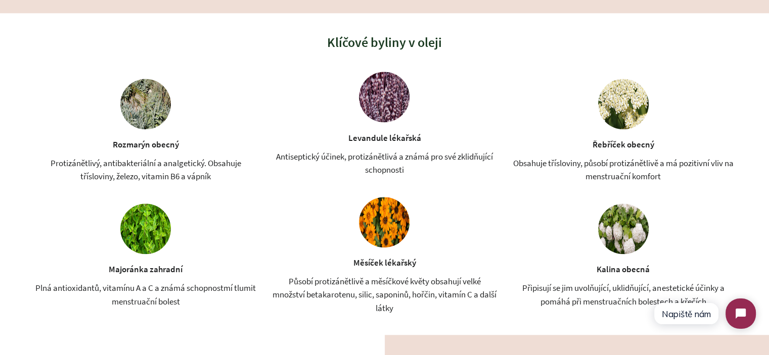
click at [557, 164] on div "Obsahuje třísloviny, působí protizánětlivě a má pozitivní vliv na menstruační k…" at bounding box center [623, 170] width 230 height 27
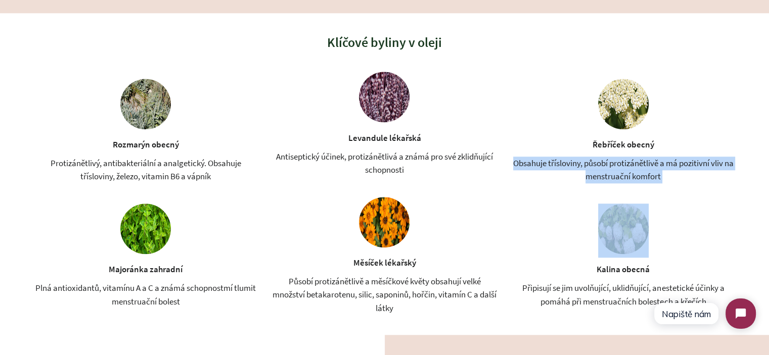
click at [557, 164] on div "Obsahuje třísloviny, působí protizánětlivě a má pozitivní vliv na menstruační k…" at bounding box center [623, 170] width 230 height 27
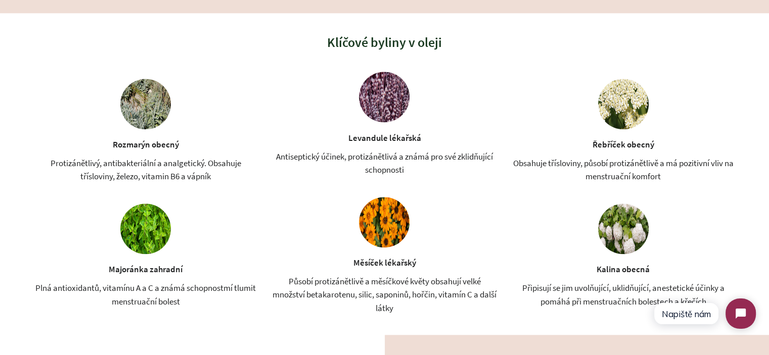
click at [588, 313] on div "Rozmarýn obecný Protizánětlivý, antibakteriální a analgetický. Obsahuje tříslov…" at bounding box center [384, 193] width 708 height 243
click at [586, 310] on div "Rozmarýn obecný Protizánětlivý, antibakteriální a analgetický. Obsahuje tříslov…" at bounding box center [384, 193] width 708 height 243
click at [585, 307] on div "Připisují se jim uvolňující, uklidňující, anestetické účinky a pomáhá při menst…" at bounding box center [623, 294] width 230 height 27
click at [585, 306] on div "Připisují se jim uvolňující, uklidňující, anestetické účinky a pomáhá při menst…" at bounding box center [623, 294] width 230 height 27
click at [584, 305] on div "Připisují se jim uvolňující, uklidňující, anestetické účinky a pomáhá při menst…" at bounding box center [623, 294] width 230 height 27
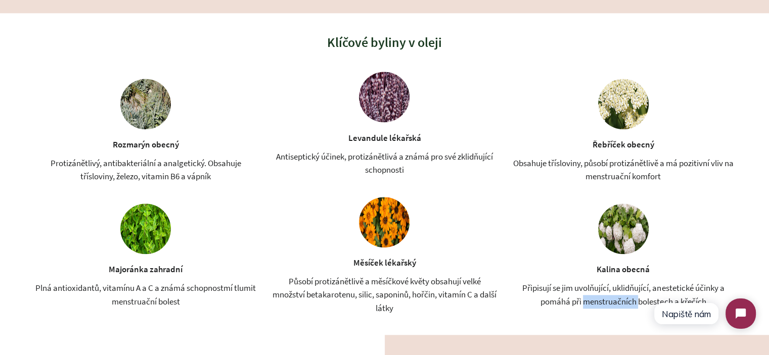
click at [584, 305] on div "Připisují se jim uvolňující, uklidňující, anestetické účinky a pomáhá při menst…" at bounding box center [623, 294] width 230 height 27
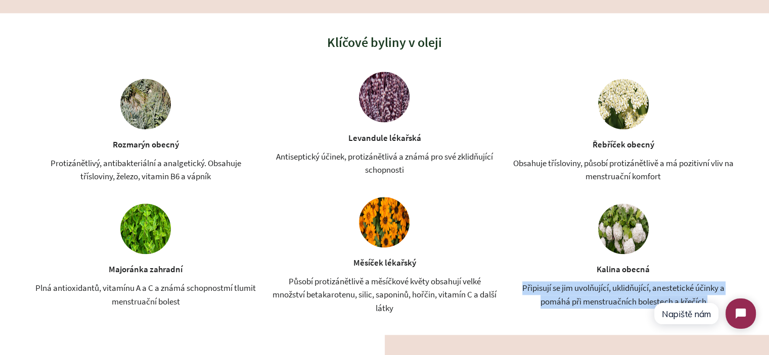
click at [584, 305] on div "Připisují se jim uvolňující, uklidňující, anestetické účinky a pomáhá při menst…" at bounding box center [623, 294] width 230 height 27
drag, startPoint x: 583, startPoint y: 303, endPoint x: 578, endPoint y: 301, distance: 5.7
click at [583, 303] on div "Připisují se jim uvolňující, uklidňující, anestetické účinky a pomáhá při menst…" at bounding box center [623, 294] width 230 height 27
click at [559, 291] on div "Připisují se jim uvolňující, uklidňující, anestetické účinky a pomáhá při menst…" at bounding box center [623, 294] width 230 height 27
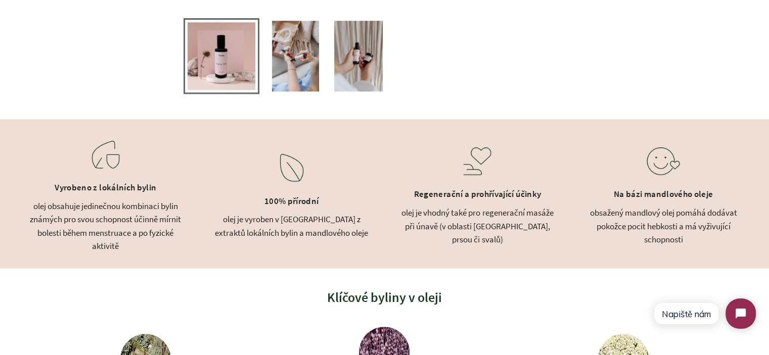
scroll to position [708, 0]
